Goal: Task Accomplishment & Management: Manage account settings

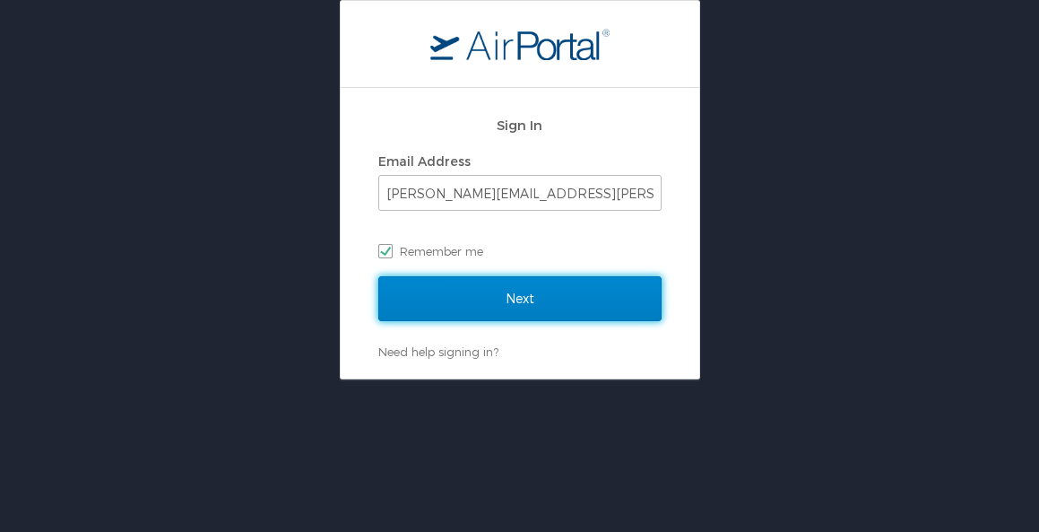
click at [499, 294] on input "Next" at bounding box center [519, 298] width 283 height 45
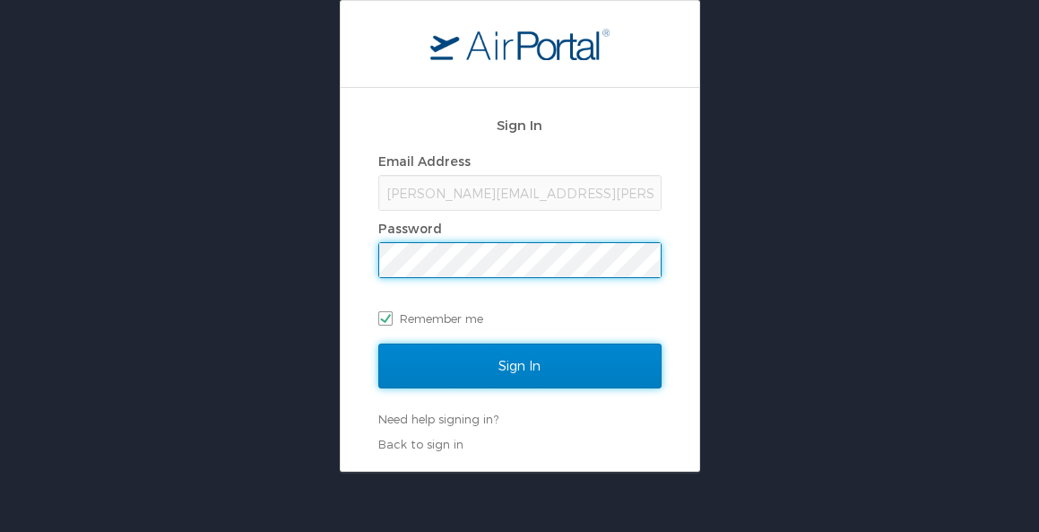
click at [503, 356] on input "Sign In" at bounding box center [519, 365] width 283 height 45
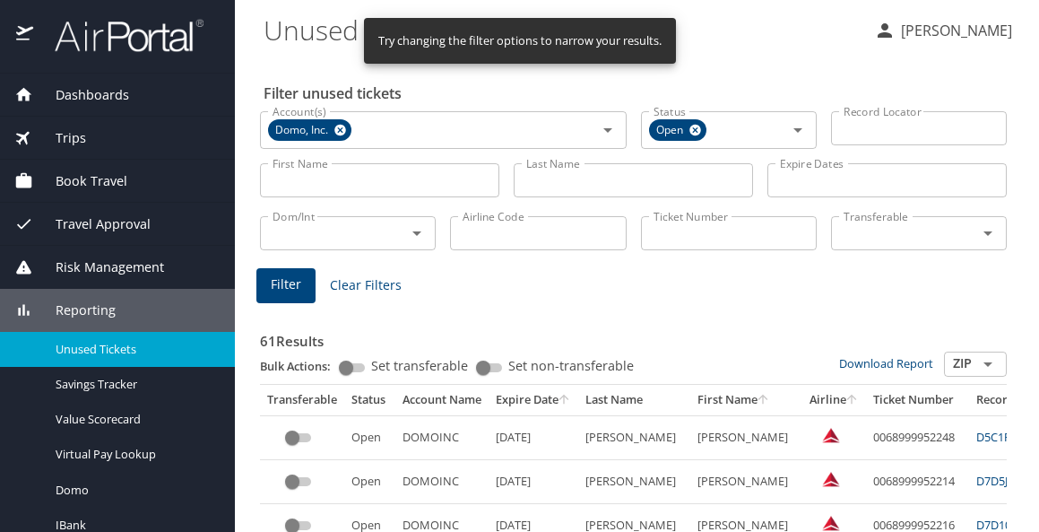
click at [595, 179] on input "Last Name" at bounding box center [633, 180] width 239 height 34
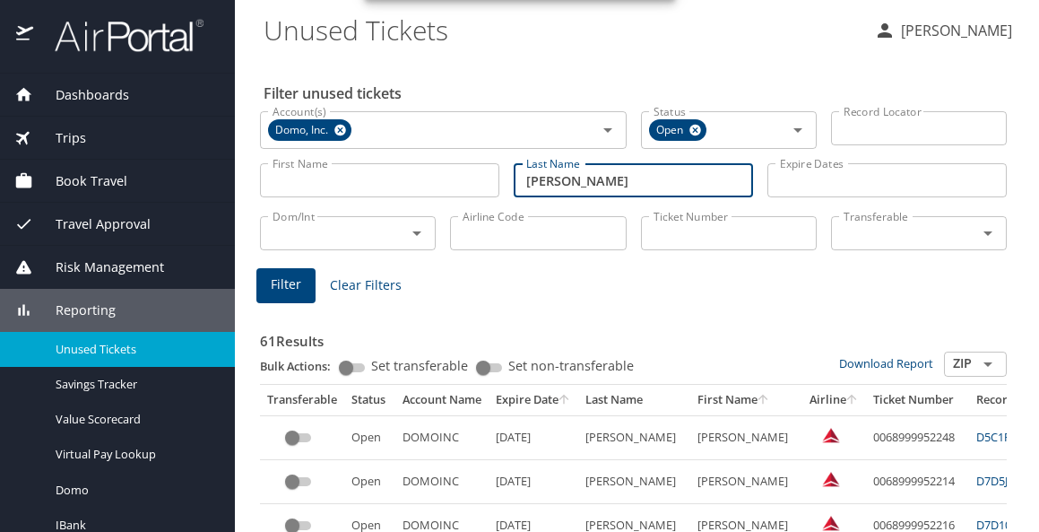
type input "dubois"
click at [290, 278] on span "Filter" at bounding box center [286, 285] width 30 height 22
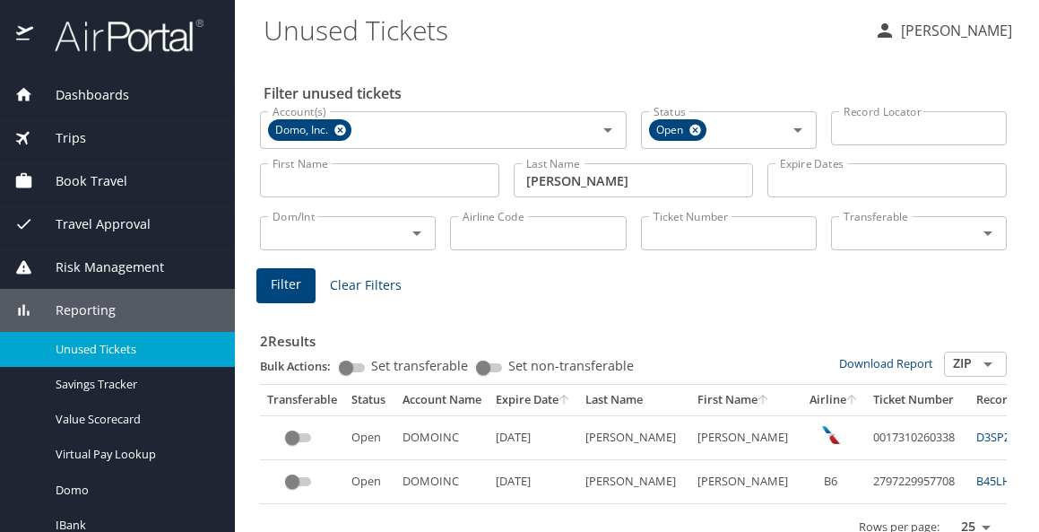
click at [731, 440] on GRANT "WILLIAM GRANT" at bounding box center [747, 437] width 112 height 44
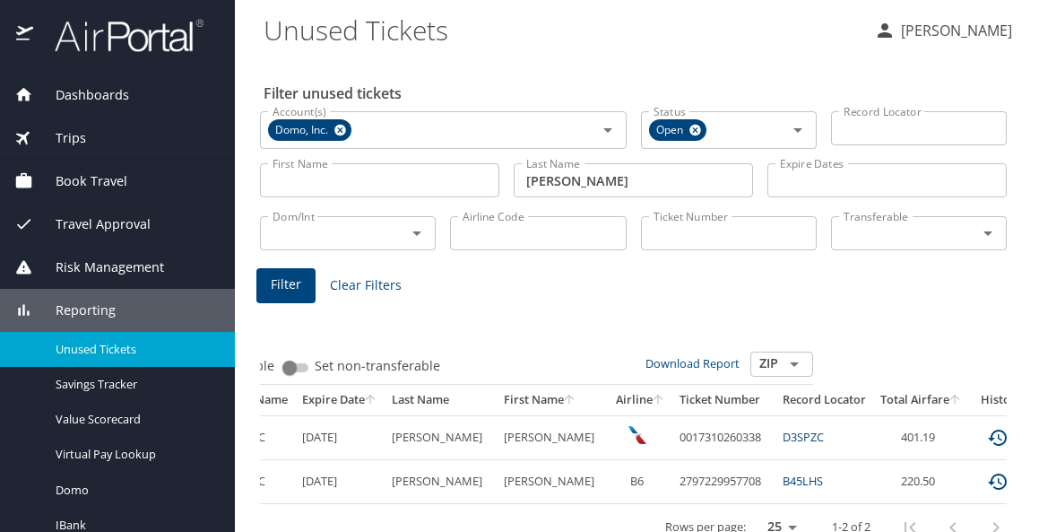
scroll to position [0, 215]
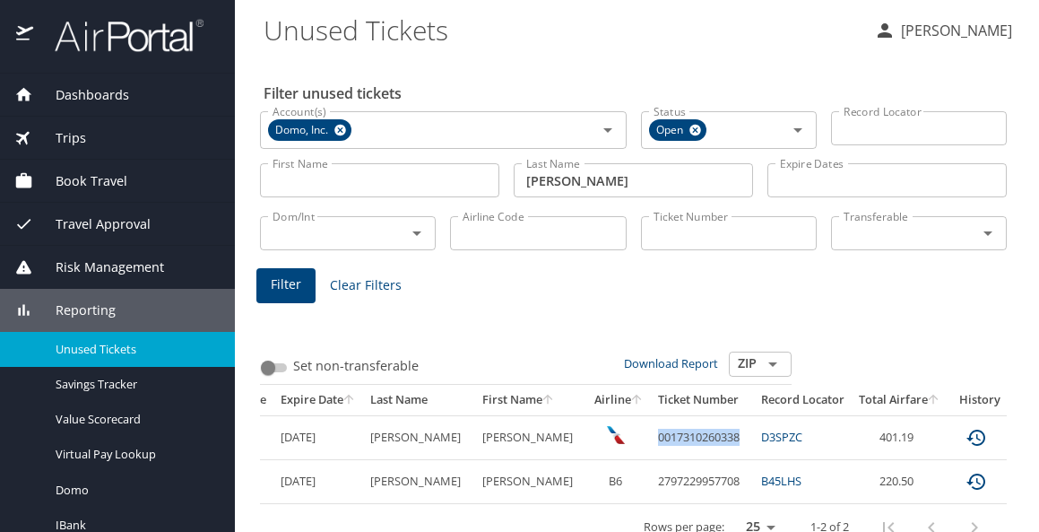
drag, startPoint x: 701, startPoint y: 432, endPoint x: 602, endPoint y: 445, distance: 100.3
click at [651, 445] on td "0017310260338" at bounding box center [702, 437] width 103 height 44
copy td "0017310260338"
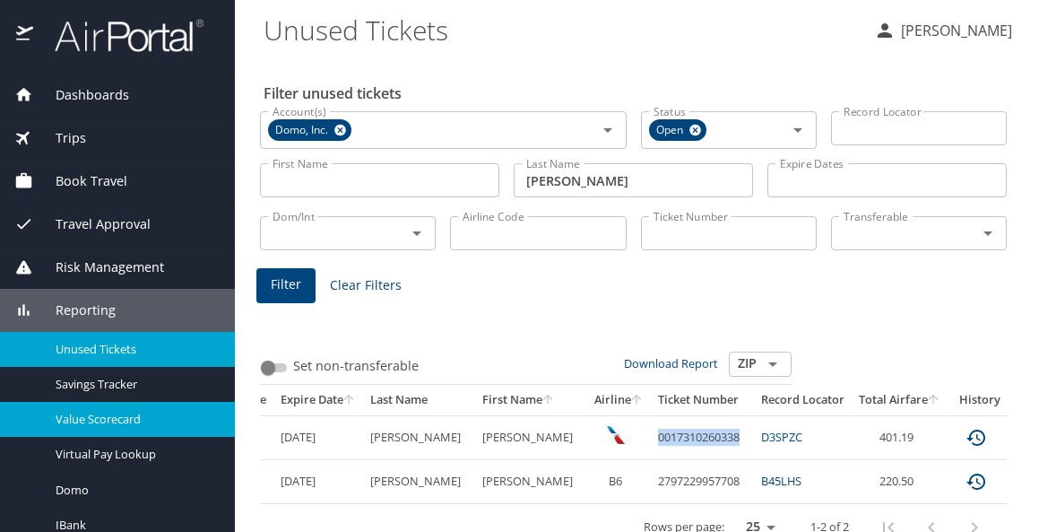
drag, startPoint x: 31, startPoint y: 437, endPoint x: 55, endPoint y: 421, distance: 28.4
click at [32, 436] on nav "Unused Tickets Savings Tracker Value Scorecard Virtual Pay Lookup Domo IBank Pr…" at bounding box center [117, 455] width 235 height 246
